Goal: Navigation & Orientation: Find specific page/section

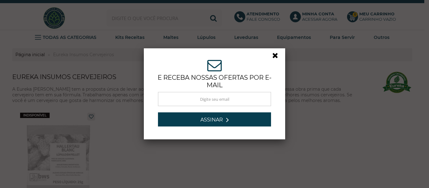
click at [274, 54] on link at bounding box center [278, 57] width 11 height 11
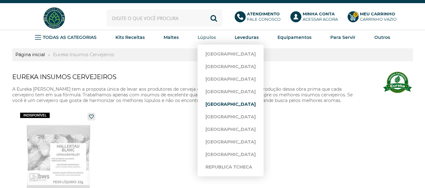
click at [220, 102] on link "[GEOGRAPHIC_DATA]" at bounding box center [230, 104] width 50 height 13
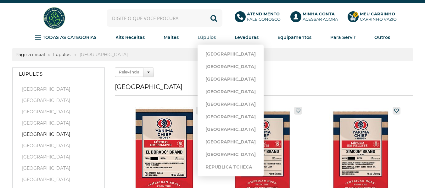
click at [205, 37] on strong "Lúpulos" at bounding box center [206, 38] width 18 height 6
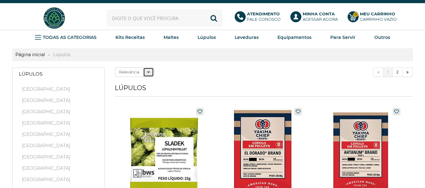
click at [146, 71] on button "Relevância" at bounding box center [148, 72] width 11 height 9
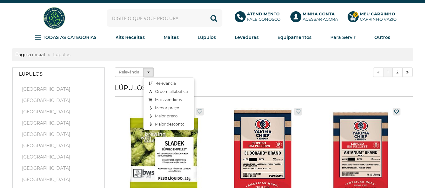
click at [231, 69] on div "Relevância Relevância Ordem alfabética Mais vendidos Menor preço Maior preço Ma…" at bounding box center [187, 72] width 145 height 9
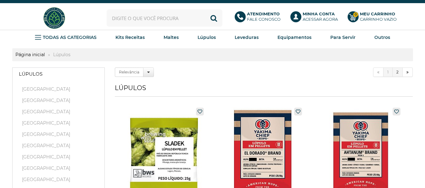
click at [397, 72] on link "2" at bounding box center [397, 72] width 10 height 9
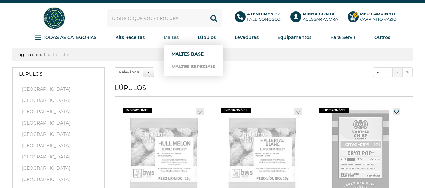
click at [184, 55] on link "Maltes Base" at bounding box center [193, 54] width 44 height 13
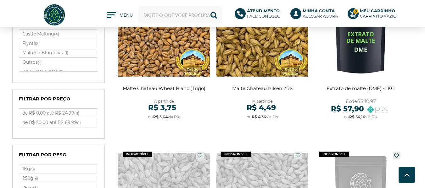
scroll to position [283, 0]
